Goal: Go to known website: Access a specific website the user already knows

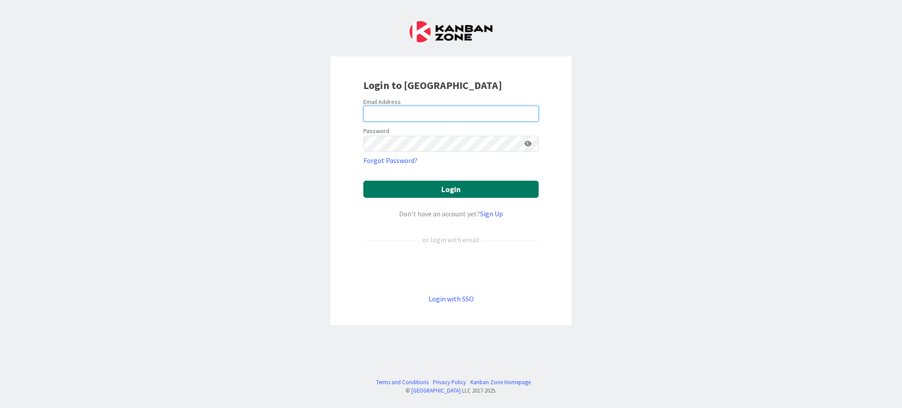
type input "matt@newwavesbusinesscoaching.com"
click at [440, 189] on button "Login" at bounding box center [450, 189] width 175 height 17
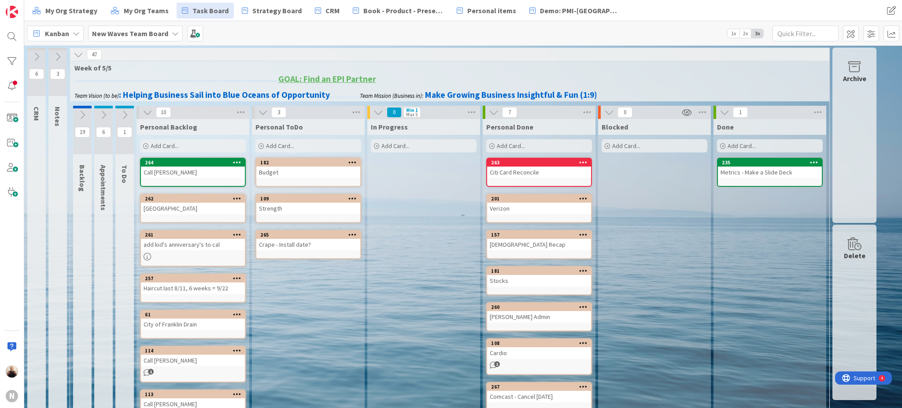
drag, startPoint x: 541, startPoint y: 155, endPoint x: 703, endPoint y: 240, distance: 182.7
click at [867, 287] on div "6 CRM 3 Notes 47 Week of 5/5 ..................................................…" at bounding box center [452, 299] width 852 height 503
click at [610, 111] on icon at bounding box center [609, 112] width 10 height 10
